Goal: Check status: Check status

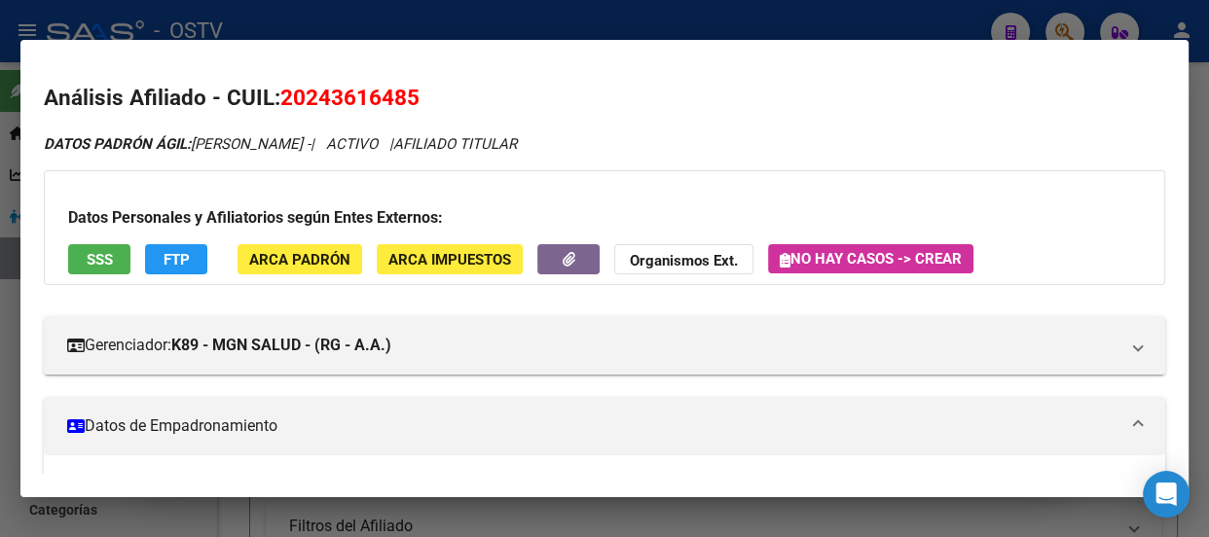
click at [372, 30] on div at bounding box center [604, 268] width 1209 height 537
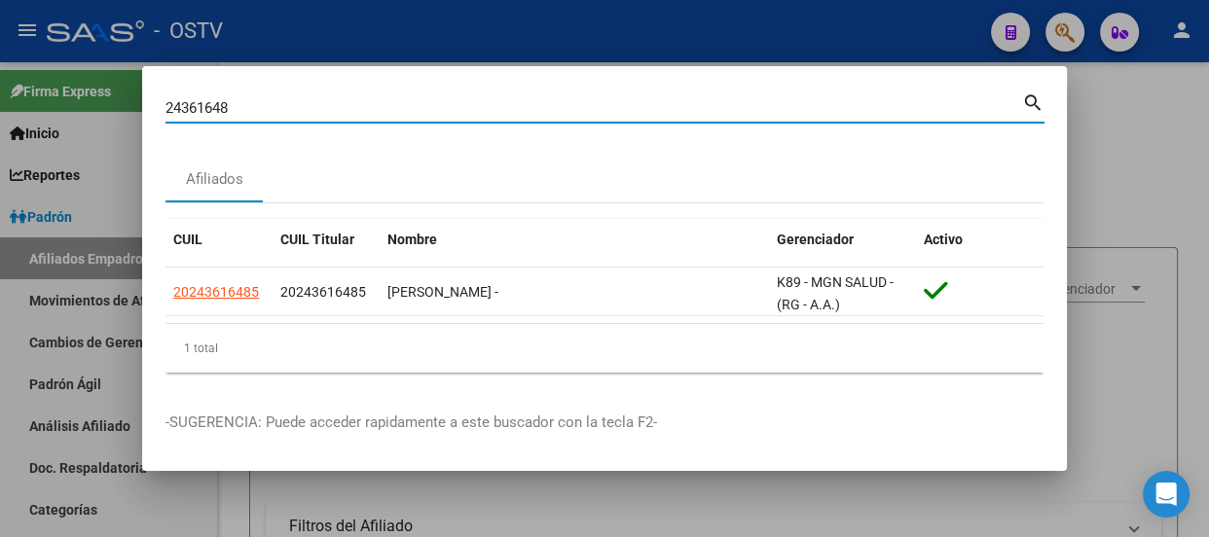
click at [390, 108] on input "24361648" at bounding box center [594, 108] width 857 height 18
paste input "0415723483"
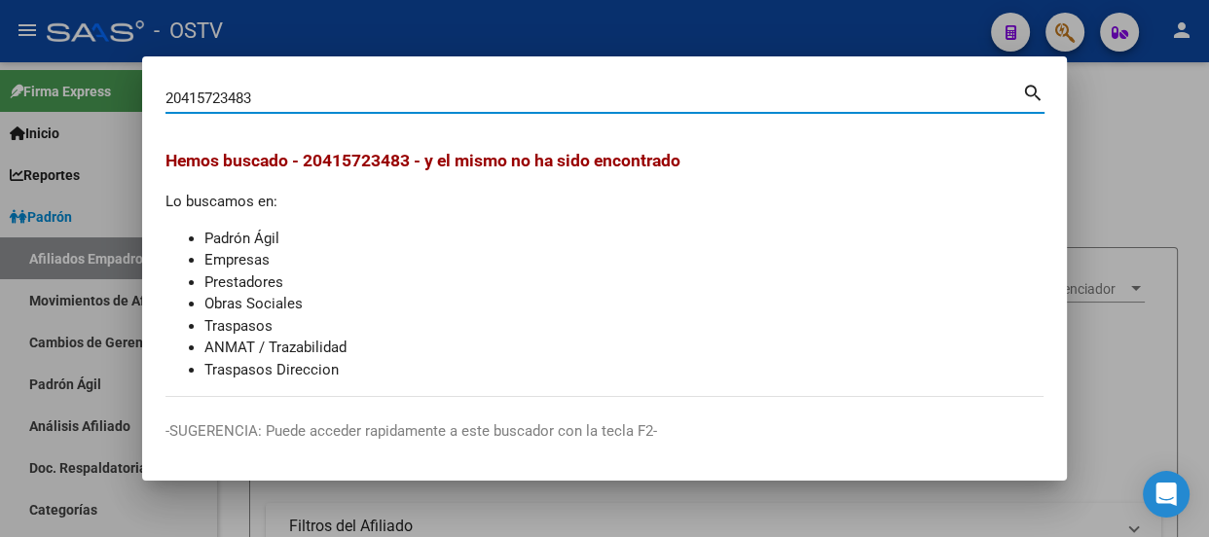
click at [495, 97] on input "20415723483" at bounding box center [594, 99] width 857 height 18
click at [494, 97] on input "20415723483" at bounding box center [594, 99] width 857 height 18
paste input "41572348"
type input "41572348"
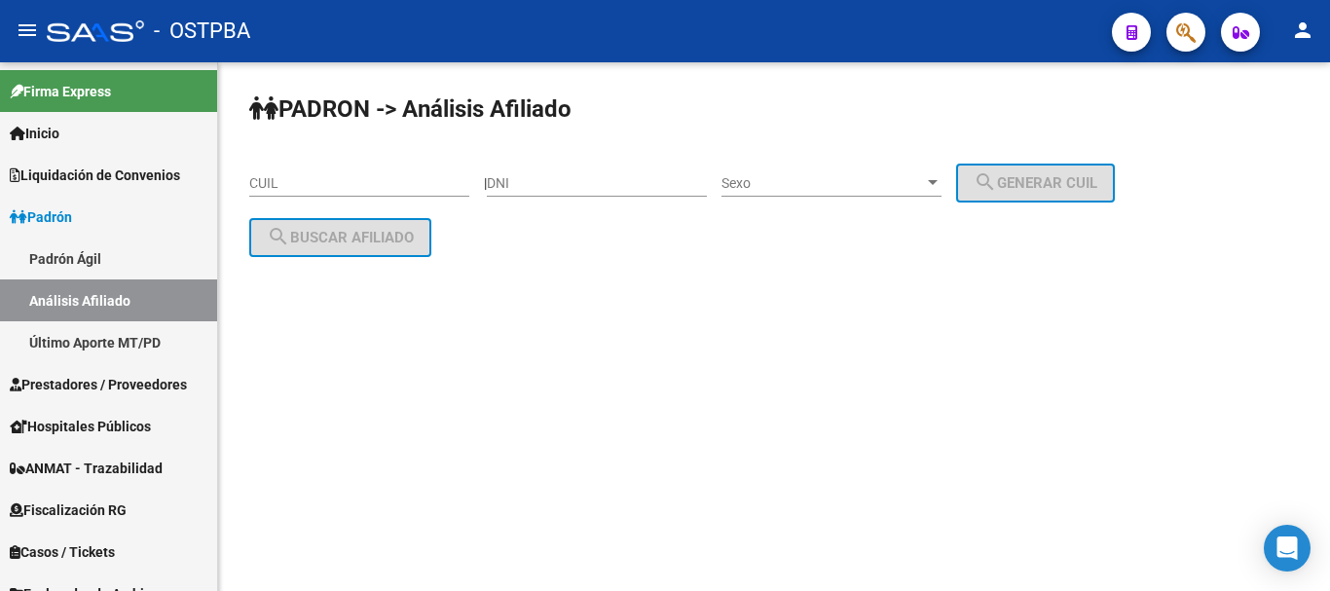
click at [1185, 45] on span "button" at bounding box center [1185, 33] width 19 height 40
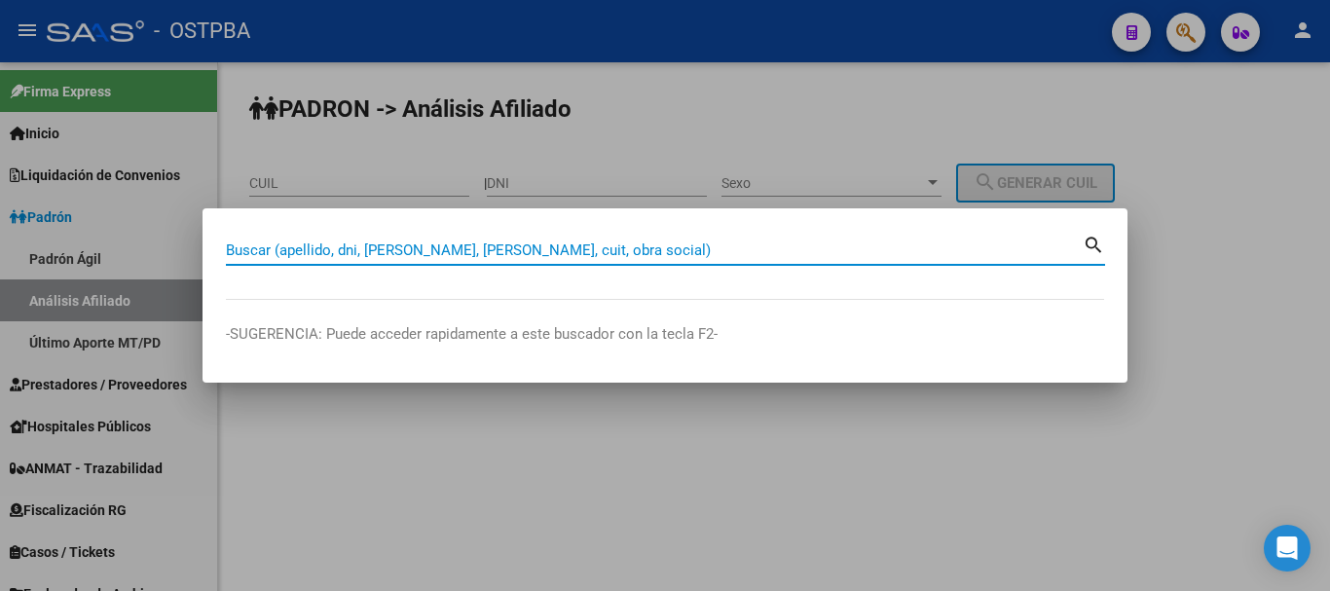
paste input "41572348"
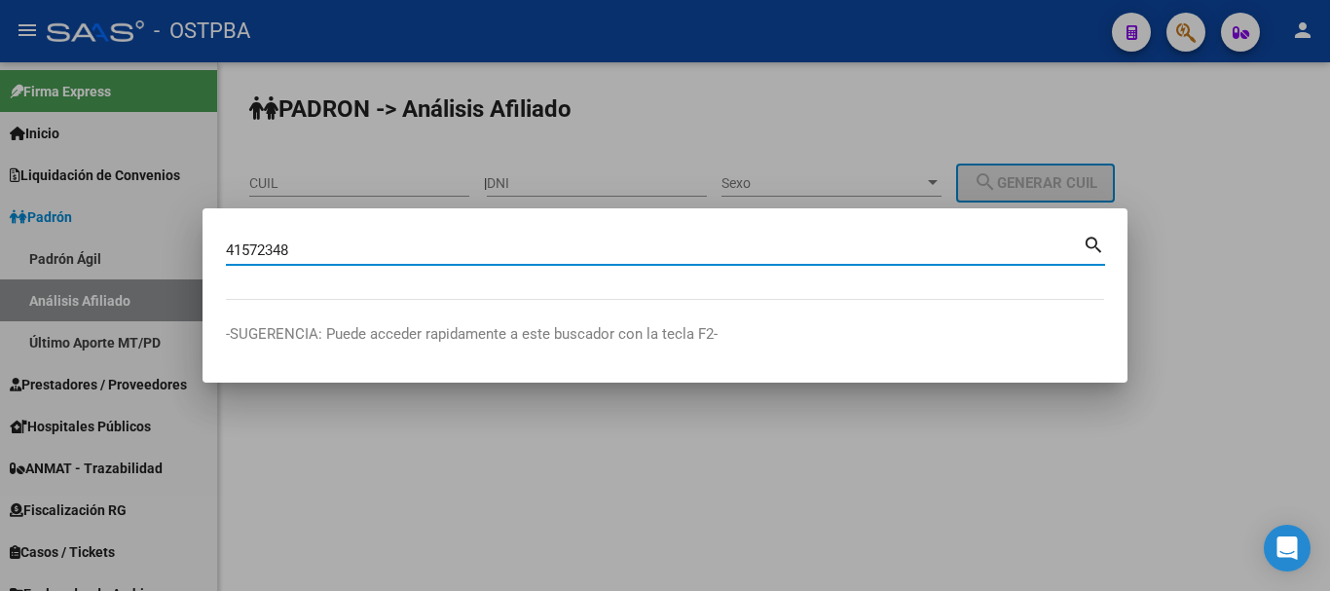
type input "41572348"
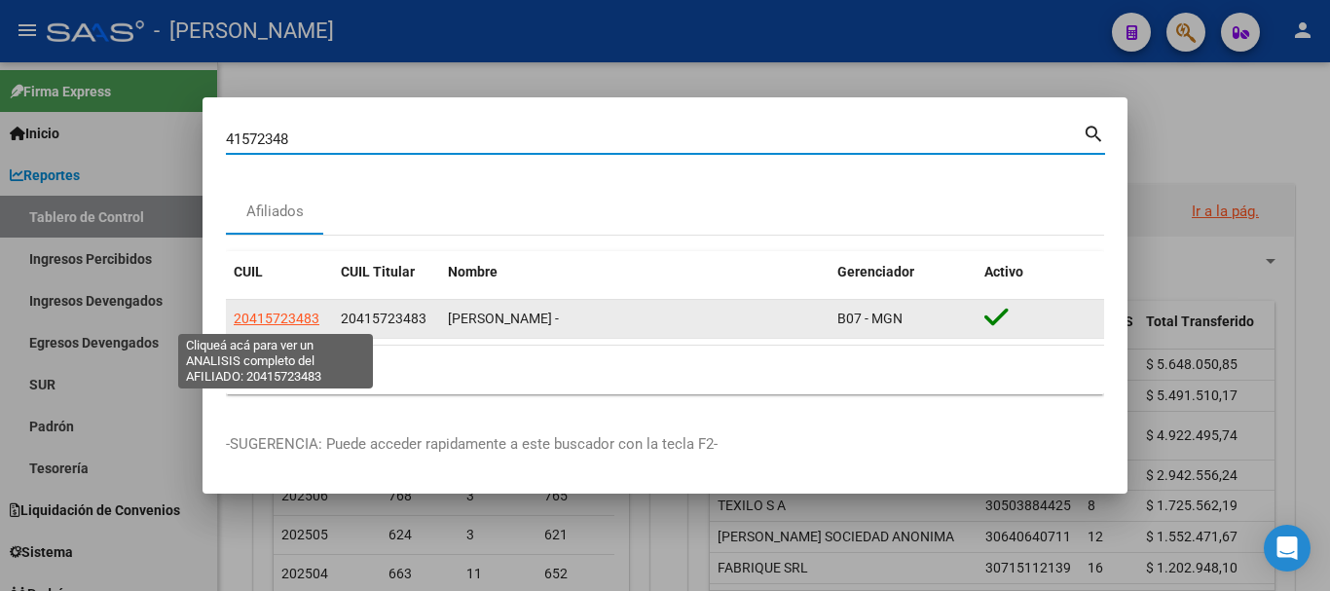
click at [277, 322] on span "20415723483" at bounding box center [277, 319] width 86 height 16
